Goal: Use online tool/utility: Use online tool/utility

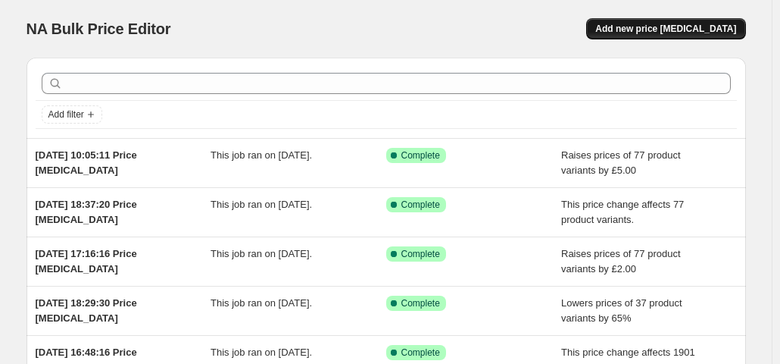
click at [647, 27] on span "Add new price change job" at bounding box center [665, 29] width 141 height 12
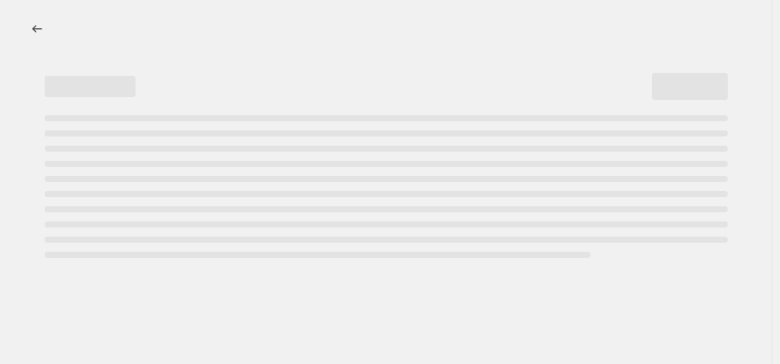
select select "percentage"
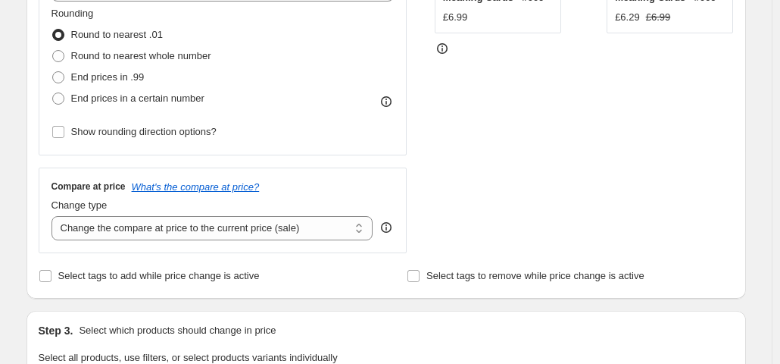
scroll to position [438, 0]
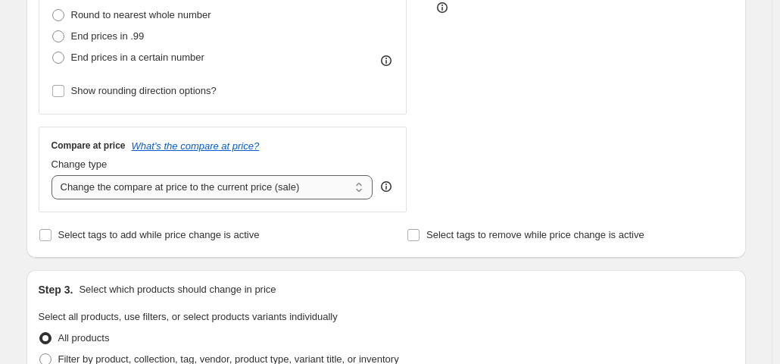
click at [208, 185] on select "Change the compare at price to the current price (sale) Change the compare at p…" at bounding box center [213, 187] width 322 height 24
select select "remove"
click at [55, 175] on select "Change the compare at price to the current price (sale) Change the compare at p…" at bounding box center [213, 187] width 322 height 24
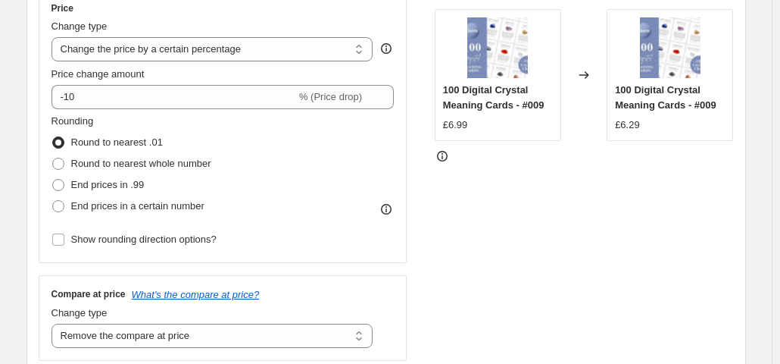
scroll to position [272, 0]
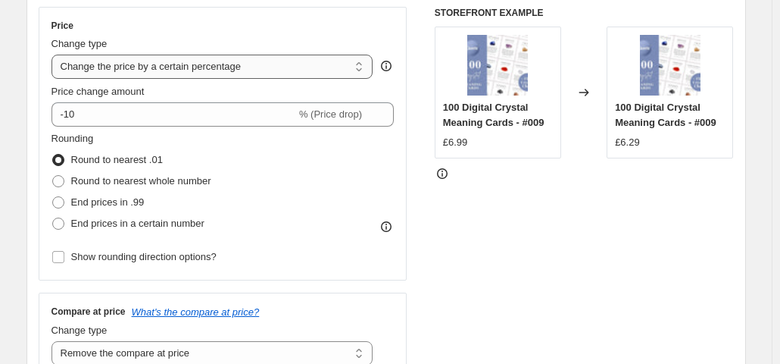
click at [250, 63] on select "Change the price to a certain amount Change the price by a certain amount Chang…" at bounding box center [213, 67] width 322 height 24
select select "no_change"
click at [55, 55] on select "Change the price to a certain amount Change the price by a certain amount Chang…" at bounding box center [213, 67] width 322 height 24
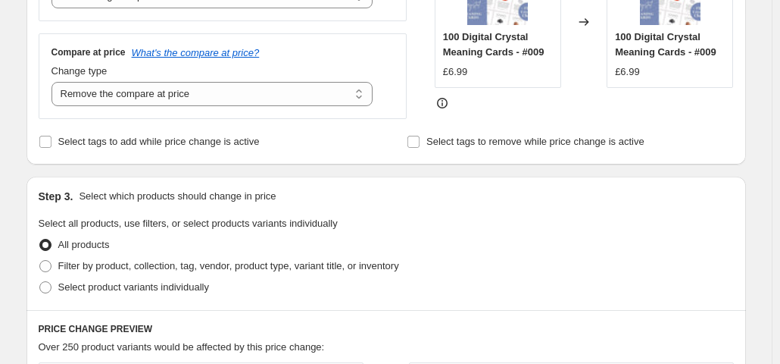
scroll to position [395, 0]
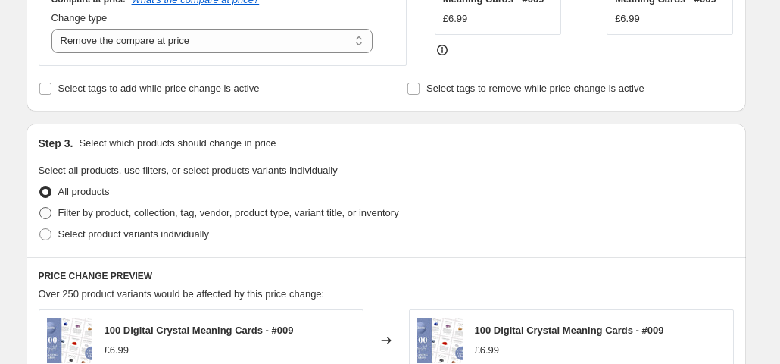
click at [171, 213] on span "Filter by product, collection, tag, vendor, product type, variant title, or inv…" at bounding box center [228, 212] width 341 height 11
click at [40, 208] on input "Filter by product, collection, tag, vendor, product type, variant title, or inv…" at bounding box center [39, 207] width 1 height 1
radio input "true"
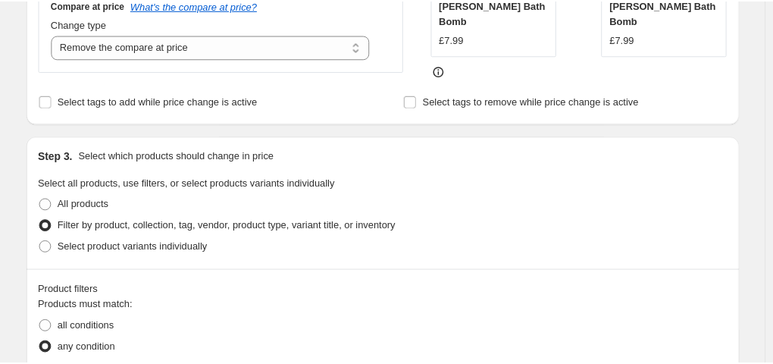
scroll to position [0, 0]
